Goal: Transaction & Acquisition: Purchase product/service

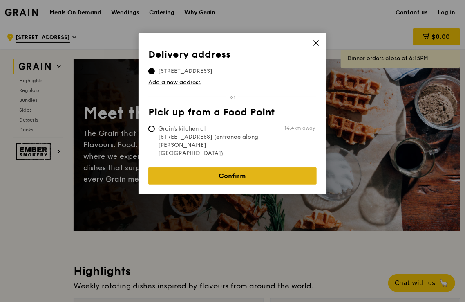
click at [235, 167] on link "Confirm" at bounding box center [232, 175] width 168 height 17
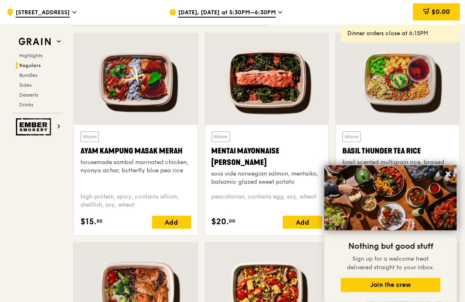
scroll to position [777, 0]
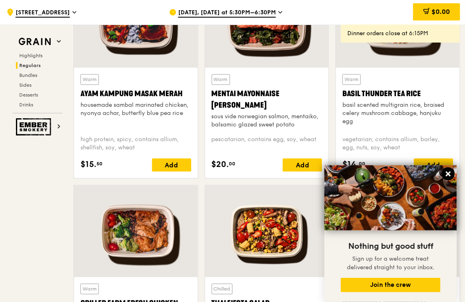
click at [449, 173] on icon at bounding box center [448, 173] width 5 height 5
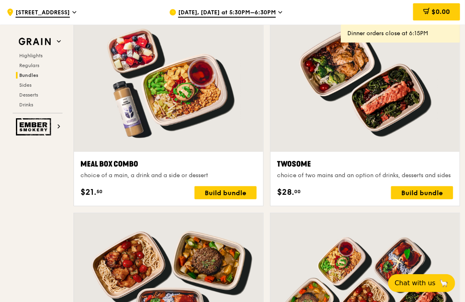
scroll to position [1391, 0]
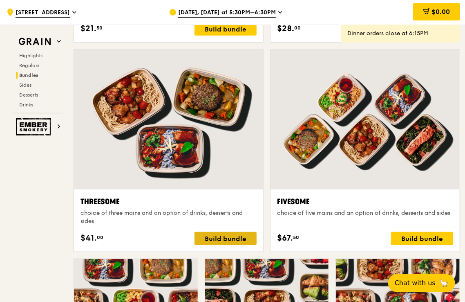
click at [210, 235] on div "Build bundle" at bounding box center [226, 238] width 62 height 13
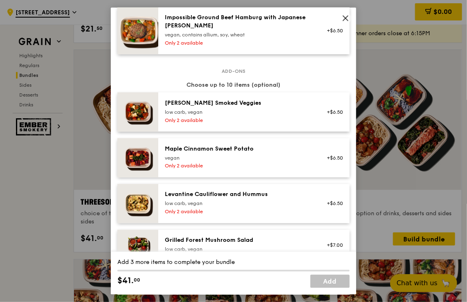
scroll to position [368, 0]
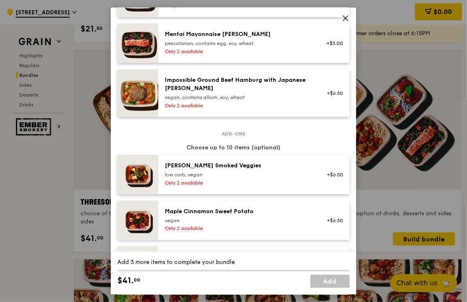
click at [345, 18] on icon at bounding box center [345, 18] width 5 height 5
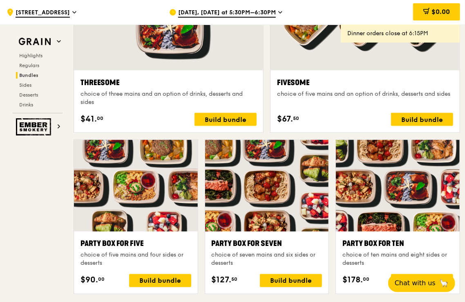
scroll to position [1431, 0]
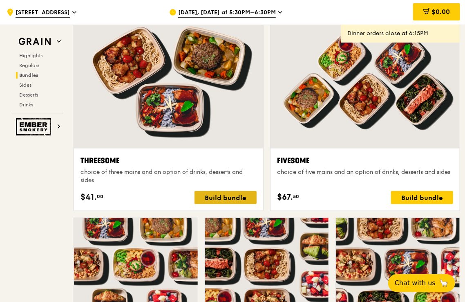
click at [249, 197] on div "Build bundle" at bounding box center [226, 197] width 62 height 13
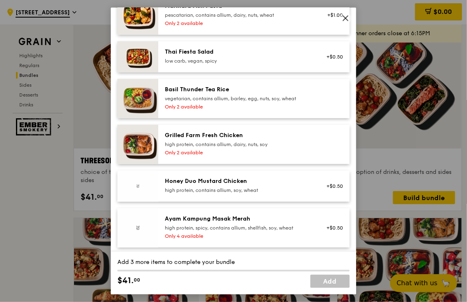
scroll to position [164, 0]
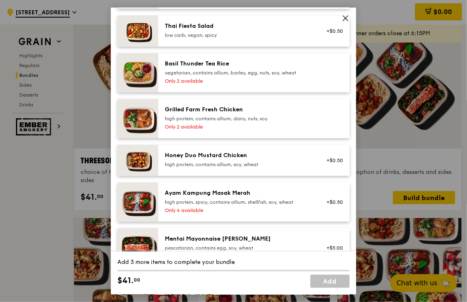
click at [220, 68] on div "Basil Thunder Tea Rice vegetarian, contains allium, barley, egg, nuts, soy, whe…" at bounding box center [238, 67] width 147 height 16
click at [234, 114] on div "Grilled Farm Fresh Chicken high protein, contains allium, dairy, nuts, soy" at bounding box center [238, 113] width 147 height 16
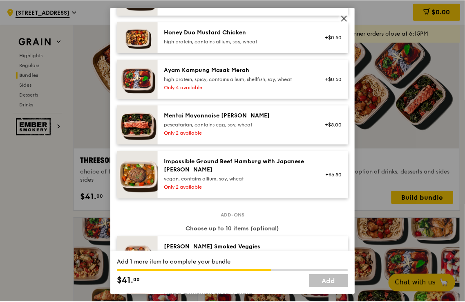
scroll to position [245, 0]
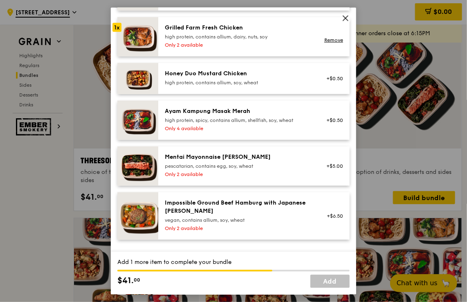
click at [221, 116] on div "Ayam Kampung Masak Merah high protein, spicy, contains allium, shellfish, soy, …" at bounding box center [238, 115] width 147 height 16
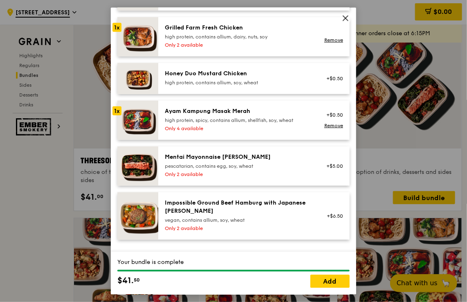
drag, startPoint x: 347, startPoint y: 16, endPoint x: 348, endPoint y: 37, distance: 21.3
click at [347, 16] on icon at bounding box center [345, 17] width 7 height 7
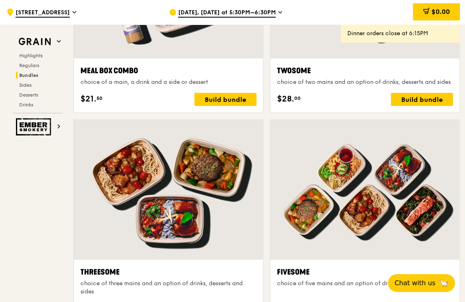
scroll to position [1310, 0]
